Goal: Information Seeking & Learning: Learn about a topic

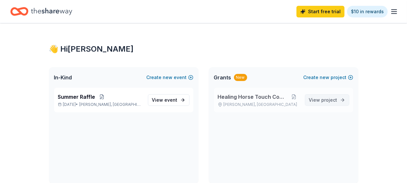
click at [340, 99] on link "View project" at bounding box center [327, 100] width 44 height 12
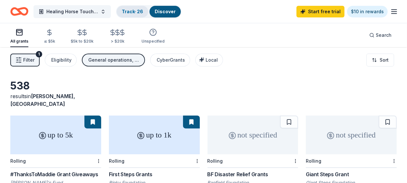
click at [136, 12] on link "Track · 26" at bounding box center [132, 11] width 21 height 5
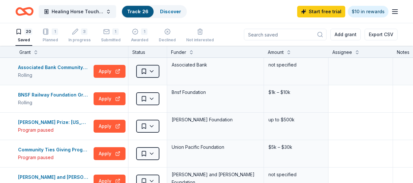
click at [156, 74] on html "Healing Horse Touch Company Track · 26 Discover Start free trial $10 in rewards…" at bounding box center [206, 91] width 413 height 183
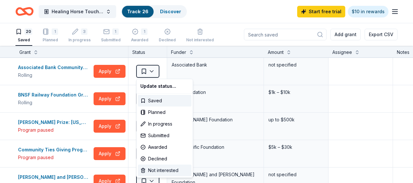
click at [156, 172] on div "Not interested" at bounding box center [165, 170] width 54 height 12
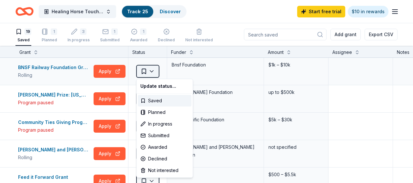
click at [153, 73] on html "Healing Horse Touch Company Track · 25 Discover Start free trial $10 in rewards…" at bounding box center [206, 91] width 413 height 183
click at [164, 172] on div "Not interested" at bounding box center [165, 170] width 54 height 12
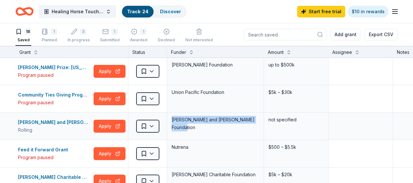
drag, startPoint x: 258, startPoint y: 119, endPoint x: 170, endPoint y: 123, distance: 88.1
click at [170, 123] on div "[PERSON_NAME] and [PERSON_NAME] Foundation" at bounding box center [215, 125] width 97 height 27
copy div "[PERSON_NAME] and [PERSON_NAME] Foundation"
click at [151, 72] on html "Healing Horse Touch Company Track · 24 Discover Start free trial $10 in rewards…" at bounding box center [206, 91] width 413 height 183
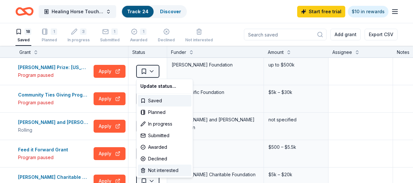
click at [162, 171] on div "Not interested" at bounding box center [165, 170] width 54 height 12
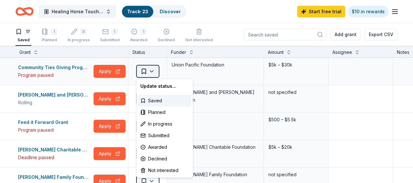
click at [152, 74] on html "Healing Horse Touch Company Track · 23 Discover Start free trial $10 in rewards…" at bounding box center [206, 91] width 413 height 183
click at [157, 170] on div "Not interested" at bounding box center [165, 170] width 54 height 12
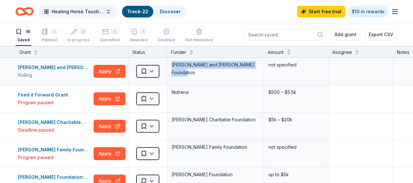
drag, startPoint x: 171, startPoint y: 67, endPoint x: 258, endPoint y: 72, distance: 86.5
click at [258, 72] on div "[PERSON_NAME] and [PERSON_NAME] Foundation" at bounding box center [215, 71] width 97 height 27
copy div "[PERSON_NAME] and [PERSON_NAME] Foundation"
click at [191, 35] on div "Not interested" at bounding box center [199, 32] width 28 height 14
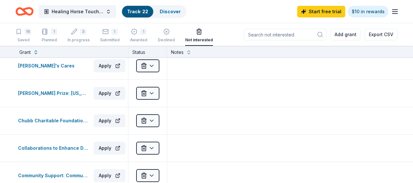
scroll to position [297, 0]
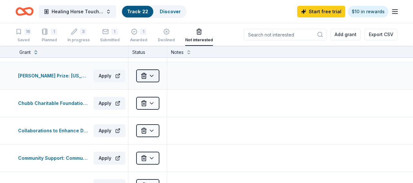
click at [152, 75] on html "Healing Horse Touch Company Track · 22 Discover Start free trial $10 in rewards…" at bounding box center [206, 91] width 413 height 183
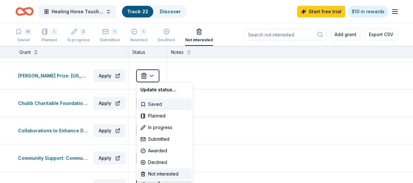
click at [150, 103] on div "Saved" at bounding box center [165, 104] width 54 height 12
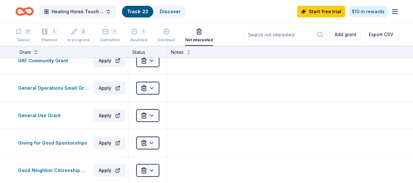
scroll to position [705, 0]
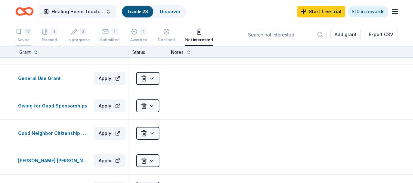
click at [19, 33] on icon "button" at bounding box center [19, 31] width 4 height 5
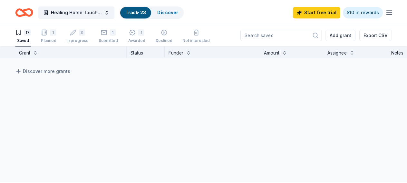
scroll to position [465, 0]
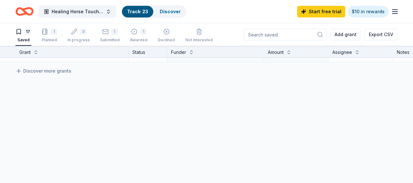
click at [135, 10] on link "Track · 23" at bounding box center [137, 11] width 21 height 5
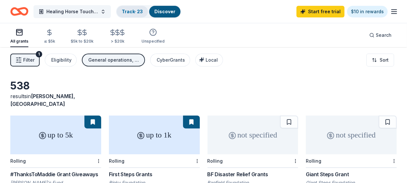
click at [136, 12] on link "Track · 23" at bounding box center [132, 11] width 21 height 5
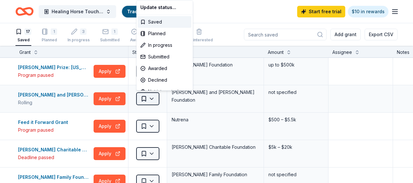
click at [152, 98] on html "Healing Horse Touch Company Track · 23 Discover Start free trial $10 in rewards…" at bounding box center [206, 91] width 413 height 183
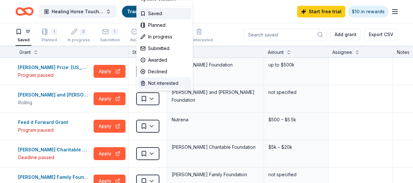
click at [163, 81] on div "Not interested" at bounding box center [165, 83] width 54 height 12
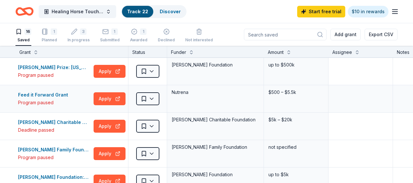
scroll to position [37, 0]
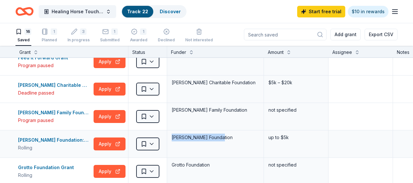
drag, startPoint x: 220, startPoint y: 136, endPoint x: 171, endPoint y: 139, distance: 49.1
click at [171, 139] on div "[PERSON_NAME] Foundation" at bounding box center [215, 137] width 89 height 9
copy div "[PERSON_NAME] Foundation"
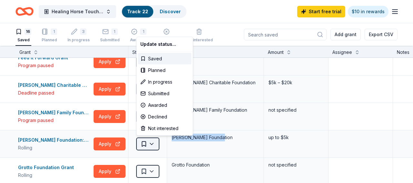
click at [155, 144] on html "Healing Horse Touch Company Track · 22 Discover Start free trial $10 in rewards…" at bounding box center [206, 91] width 413 height 183
click at [160, 130] on div "Not interested" at bounding box center [165, 128] width 54 height 12
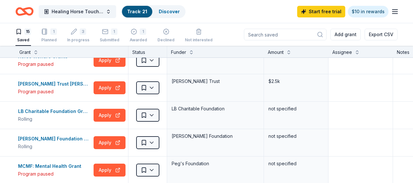
scroll to position [148, 0]
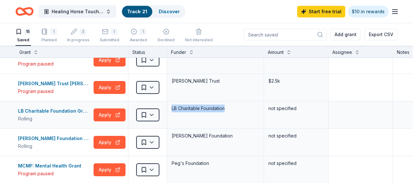
drag, startPoint x: 230, startPoint y: 109, endPoint x: 171, endPoint y: 110, distance: 58.4
click at [171, 110] on div "LB Charitable Foundation" at bounding box center [215, 108] width 89 height 9
copy div "LB Charitable Foundation"
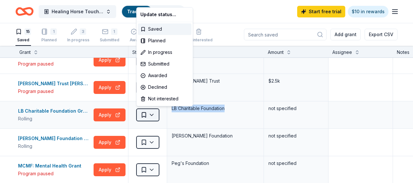
click at [154, 114] on html "Healing Horse Touch Company Track · 21 Discover Start free trial $10 in rewards…" at bounding box center [206, 91] width 413 height 183
click at [158, 99] on div "Not interested" at bounding box center [165, 99] width 54 height 12
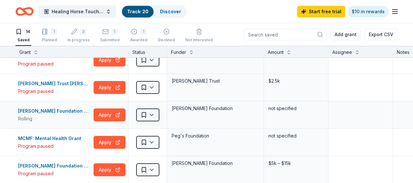
drag, startPoint x: 246, startPoint y: 107, endPoint x: 171, endPoint y: 115, distance: 75.5
click at [171, 115] on div "[PERSON_NAME] Foundation" at bounding box center [215, 114] width 97 height 27
copy div "[PERSON_NAME] Foundation"
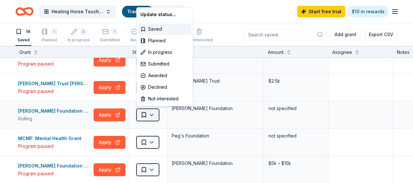
click at [155, 114] on html "Healing Horse Touch Company Track · 20 Discover Start free trial $10 in rewards…" at bounding box center [206, 91] width 413 height 183
click at [162, 100] on div "Not interested" at bounding box center [165, 99] width 54 height 12
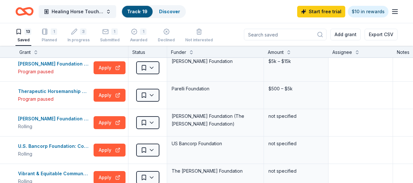
scroll to position [260, 0]
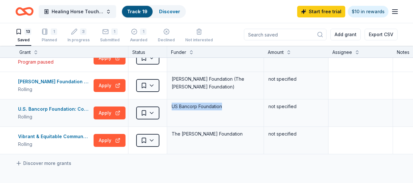
drag, startPoint x: 231, startPoint y: 104, endPoint x: 171, endPoint y: 108, distance: 60.1
click at [171, 108] on div "US Bancorp Foundation" at bounding box center [215, 106] width 89 height 9
copy div "US Bancorp Foundation"
click at [154, 112] on html "Healing Horse Touch Company Track · 19 Discover Start free trial $10 in rewards…" at bounding box center [206, 91] width 413 height 183
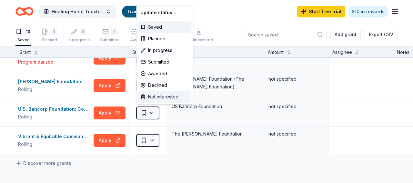
click at [160, 93] on div "Not interested" at bounding box center [165, 97] width 54 height 12
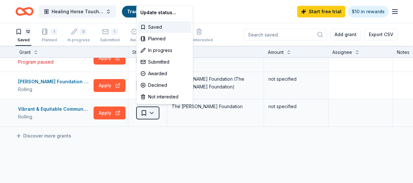
click at [151, 112] on html "Healing Horse Touch Company Track · 18 Discover Start free trial $10 in rewards…" at bounding box center [206, 91] width 413 height 183
click at [159, 41] on div "Planned" at bounding box center [165, 39] width 54 height 12
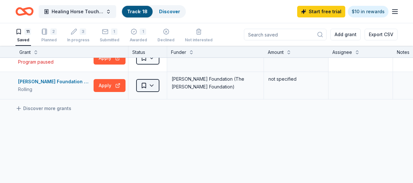
click at [153, 83] on html "Healing Horse Touch Company Track · 18 Discover Start free trial $10 in rewards…" at bounding box center [206, 91] width 413 height 183
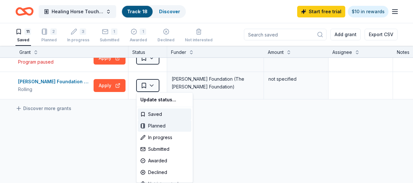
click at [158, 126] on div "Planned" at bounding box center [165, 126] width 54 height 12
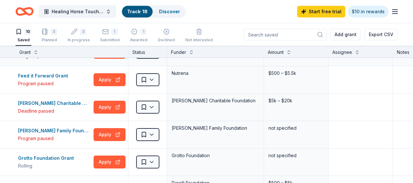
scroll to position [37, 0]
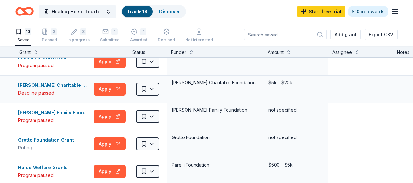
drag, startPoint x: 259, startPoint y: 84, endPoint x: 170, endPoint y: 87, distance: 90.0
click at [170, 87] on div "[PERSON_NAME] Charitable Foundation" at bounding box center [215, 88] width 97 height 27
copy div "[PERSON_NAME] Charitable Foundation"
drag, startPoint x: 237, startPoint y: 109, endPoint x: 170, endPoint y: 117, distance: 68.2
click at [170, 117] on div "[PERSON_NAME] Family Foundation" at bounding box center [215, 116] width 97 height 27
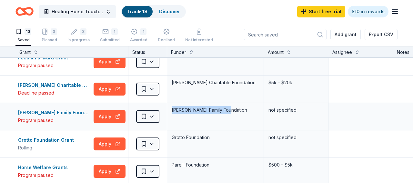
copy div "[PERSON_NAME] Family Foundation"
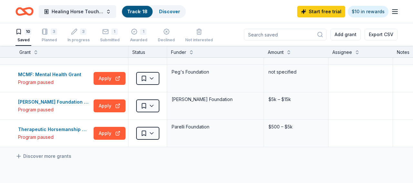
scroll to position [186, 0]
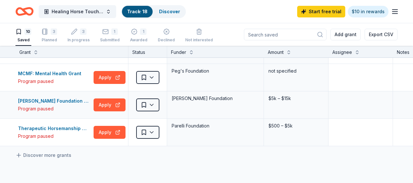
drag, startPoint x: 230, startPoint y: 99, endPoint x: 168, endPoint y: 100, distance: 61.6
click at [168, 100] on div "[PERSON_NAME] Foundation" at bounding box center [215, 104] width 97 height 27
copy div "[PERSON_NAME] Foundation"
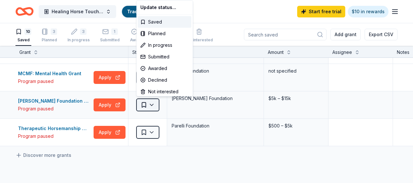
click at [155, 105] on html "Healing Horse Touch Company Track · 18 Discover Start free trial $10 in rewards…" at bounding box center [206, 91] width 413 height 183
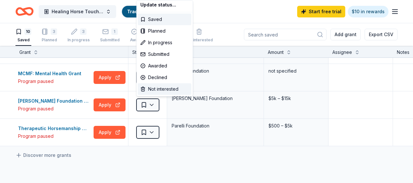
click at [162, 86] on div "Not interested" at bounding box center [165, 89] width 54 height 12
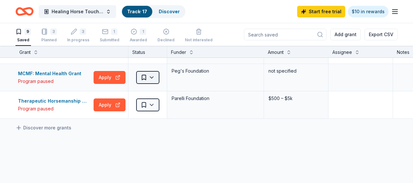
scroll to position [186, 0]
click at [155, 78] on html "Healing Horse Touch Company Track · 17 Discover Start free trial $10 in rewards…" at bounding box center [206, 91] width 413 height 183
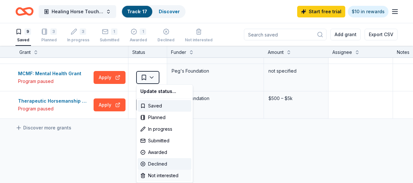
scroll to position [8, 0]
click at [160, 173] on div "Not interested" at bounding box center [165, 176] width 54 height 12
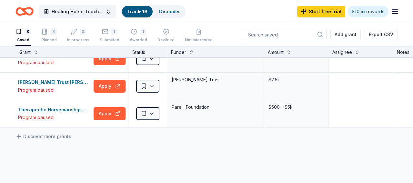
scroll to position [148, 0]
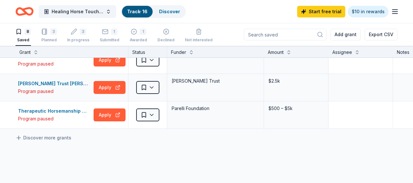
drag, startPoint x: 243, startPoint y: 81, endPoint x: 171, endPoint y: 88, distance: 73.2
click at [171, 88] on div "[PERSON_NAME] Trust" at bounding box center [215, 87] width 97 height 27
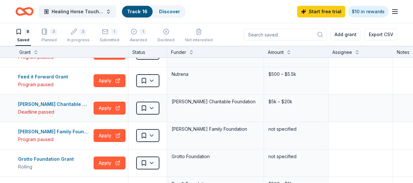
scroll to position [0, 0]
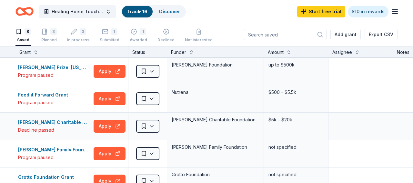
drag, startPoint x: 172, startPoint y: 119, endPoint x: 259, endPoint y: 121, distance: 86.7
click at [259, 121] on div "[PERSON_NAME] Charitable Foundation" at bounding box center [215, 119] width 89 height 9
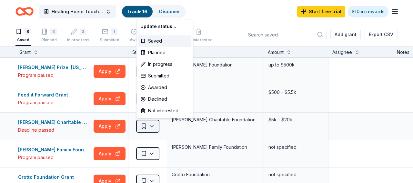
click at [152, 126] on html "Healing Horse Touch Company Track · 16 Discover Start free trial $10 in rewards…" at bounding box center [206, 91] width 413 height 183
click at [161, 54] on div "Planned" at bounding box center [165, 53] width 54 height 12
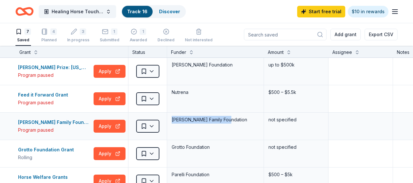
drag, startPoint x: 172, startPoint y: 119, endPoint x: 231, endPoint y: 117, distance: 58.7
click at [231, 117] on div "[PERSON_NAME] Family Foundation" at bounding box center [215, 119] width 89 height 9
click at [153, 128] on html "Healing Horse Touch Company Track · 16 Discover Start free trial $10 in rewards…" at bounding box center [206, 91] width 413 height 183
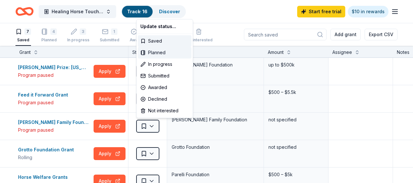
click at [154, 52] on div "Planned" at bounding box center [165, 53] width 54 height 12
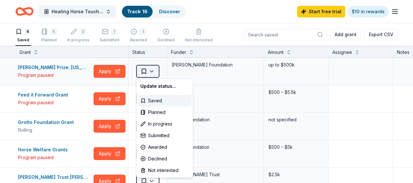
click at [152, 70] on html "Healing Horse Touch Company Track · 16 Discover Start free trial $10 in rewards…" at bounding box center [206, 91] width 413 height 183
click at [156, 167] on div "Not interested" at bounding box center [165, 170] width 54 height 12
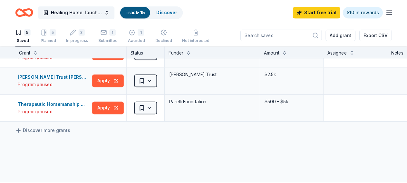
scroll to position [74, 0]
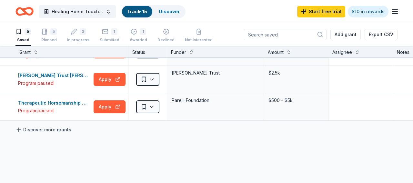
click at [46, 128] on link "Discover more grants" at bounding box center [43, 130] width 56 height 8
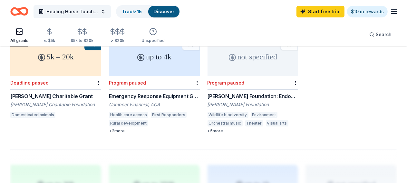
scroll to position [204, 0]
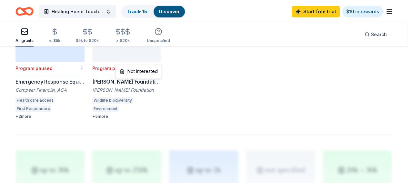
click at [159, 71] on div "Not interested" at bounding box center [138, 71] width 43 height 12
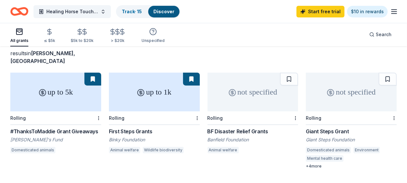
scroll to position [0, 0]
